Goal: Transaction & Acquisition: Subscribe to service/newsletter

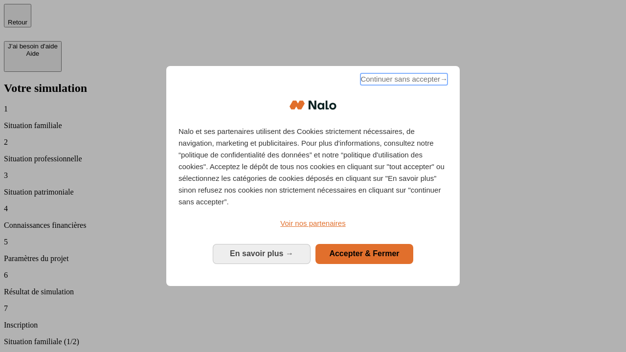
click at [403, 81] on span "Continuer sans accepter →" at bounding box center [404, 79] width 87 height 12
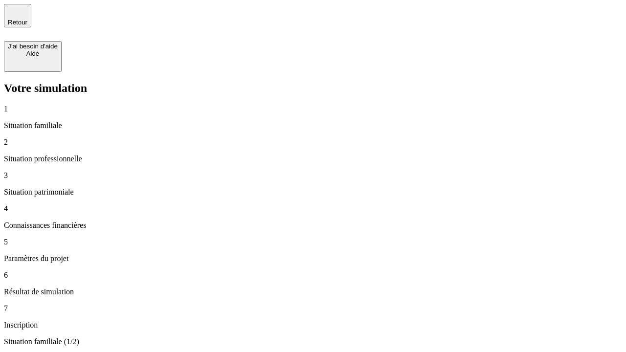
type input "30 000"
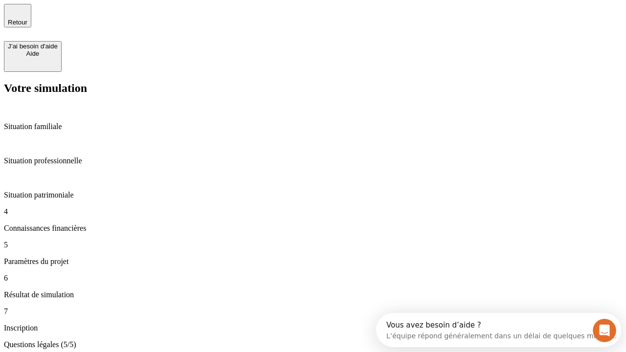
type input "25"
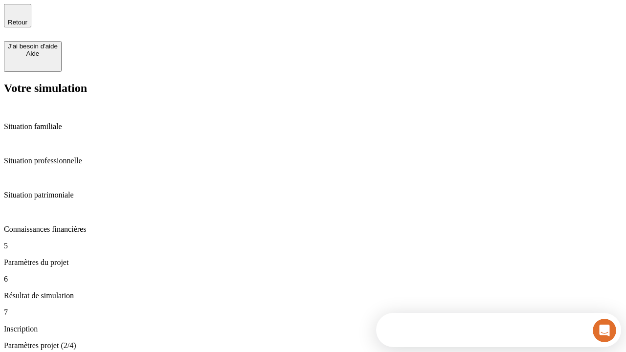
type input "5"
type input "1 000"
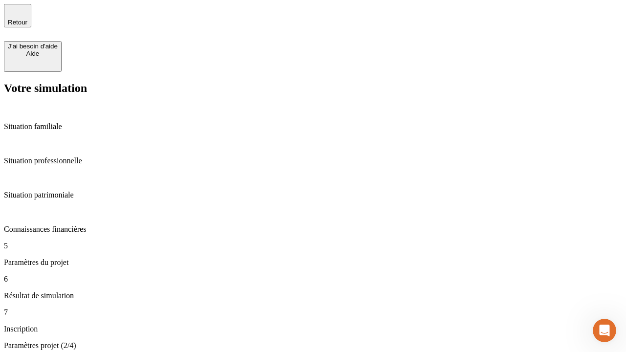
type input "640"
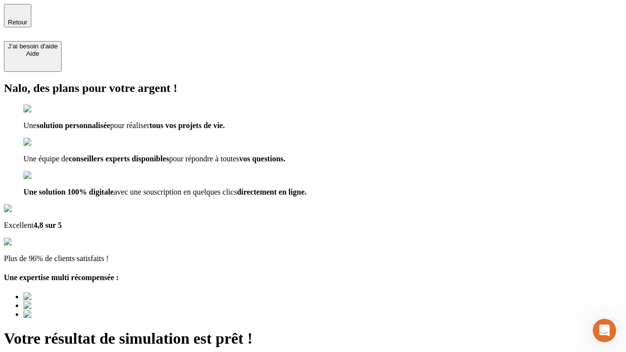
type input "[EMAIL_ADDRESS][PERSON_NAME][DOMAIN_NAME]"
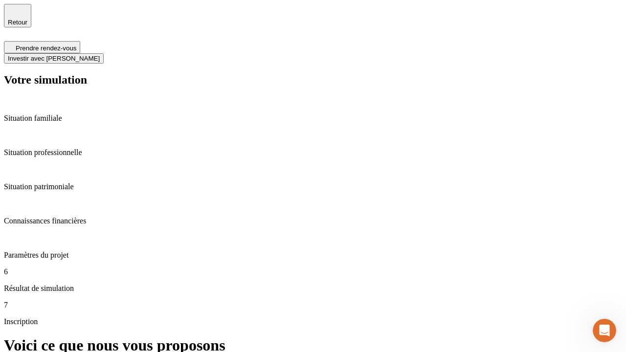
click at [100, 55] on span "Investir avec [PERSON_NAME]" at bounding box center [54, 58] width 92 height 7
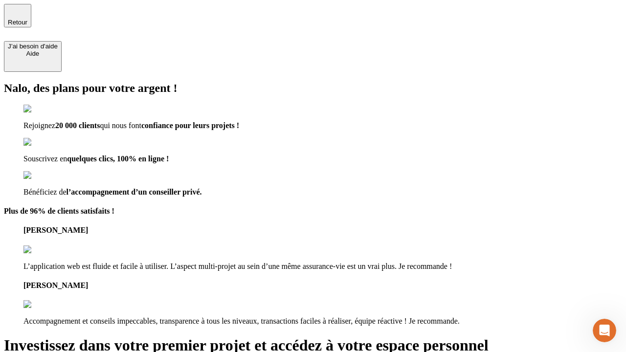
type input "[EMAIL_ADDRESS][PERSON_NAME][DOMAIN_NAME]"
